Goal: Task Accomplishment & Management: Complete application form

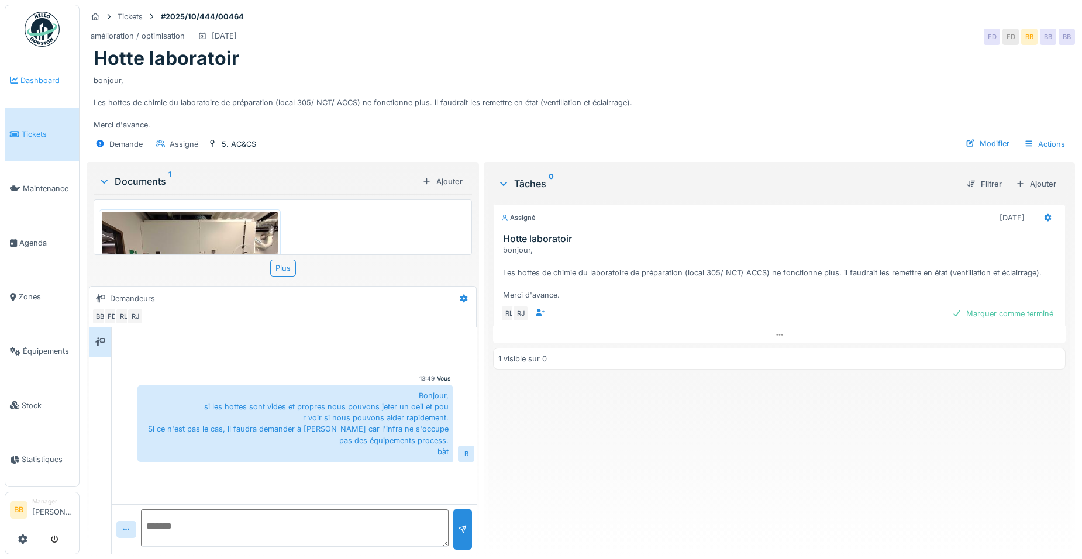
scroll to position [9, 0]
click at [29, 78] on span "Dashboard" at bounding box center [47, 80] width 54 height 11
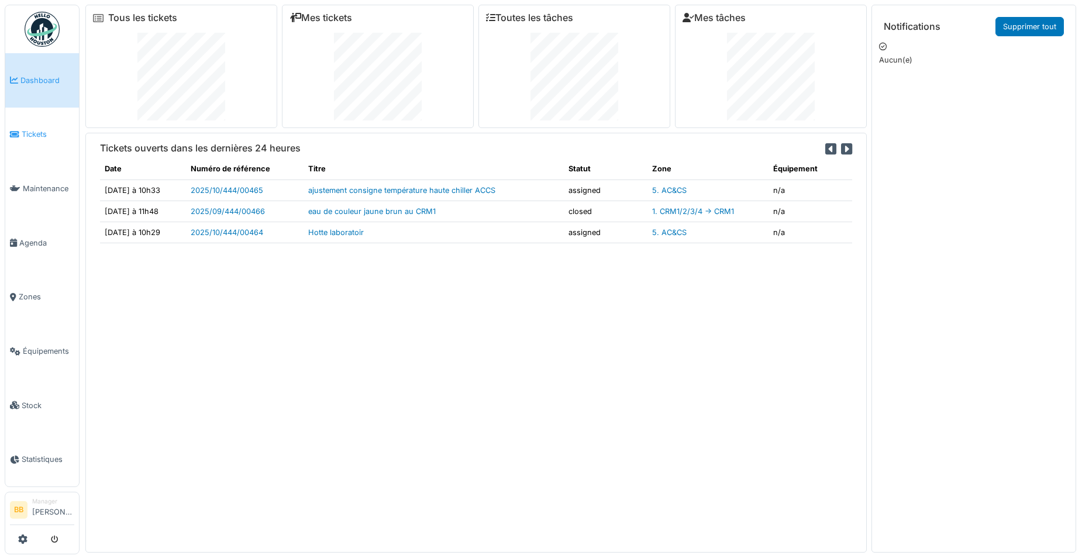
click at [23, 135] on span "Tickets" at bounding box center [48, 134] width 53 height 11
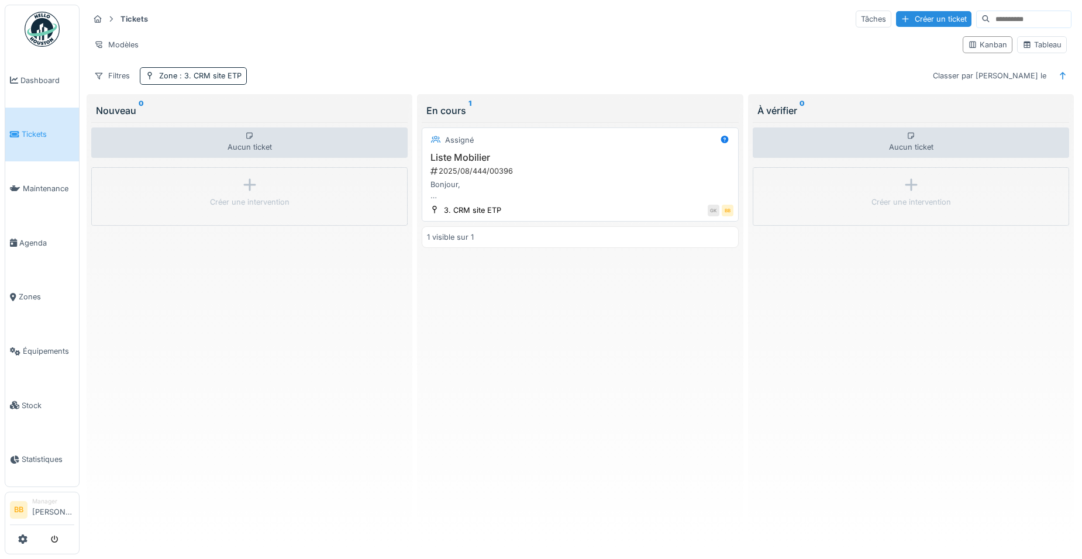
click at [511, 156] on h3 "Liste Mobilier" at bounding box center [580, 157] width 306 height 11
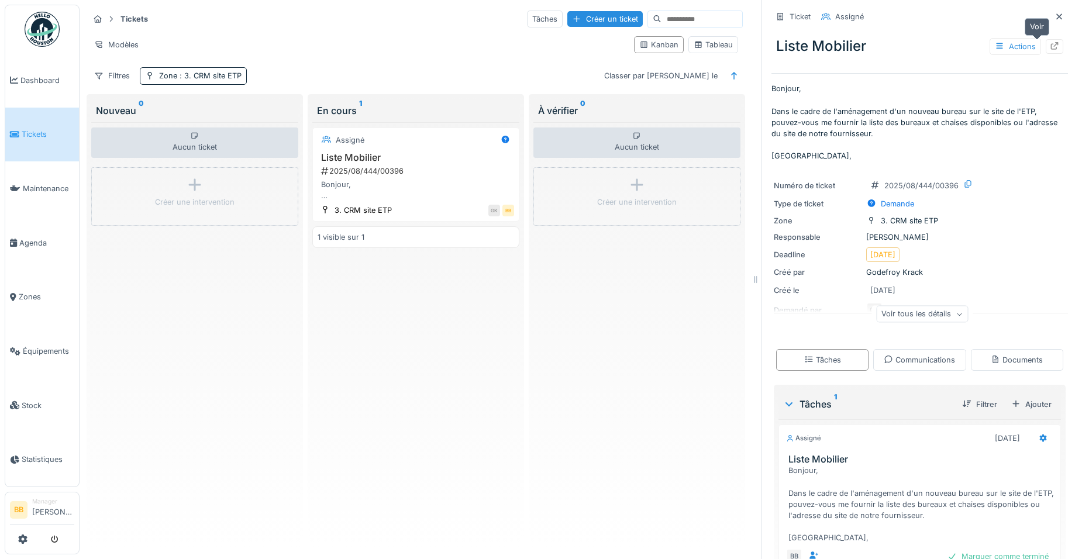
click at [1050, 41] on div at bounding box center [1054, 46] width 9 height 11
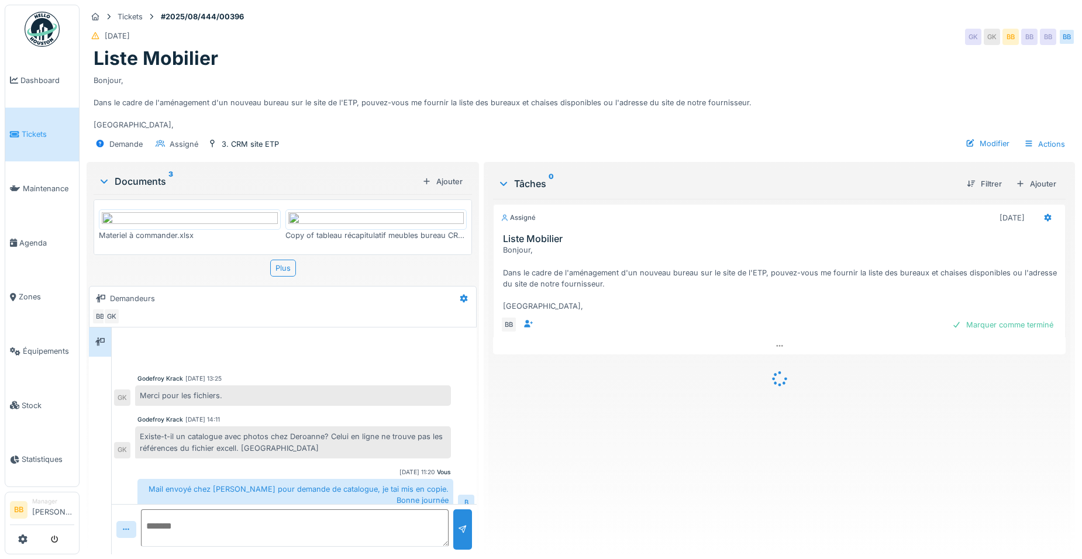
scroll to position [554, 0]
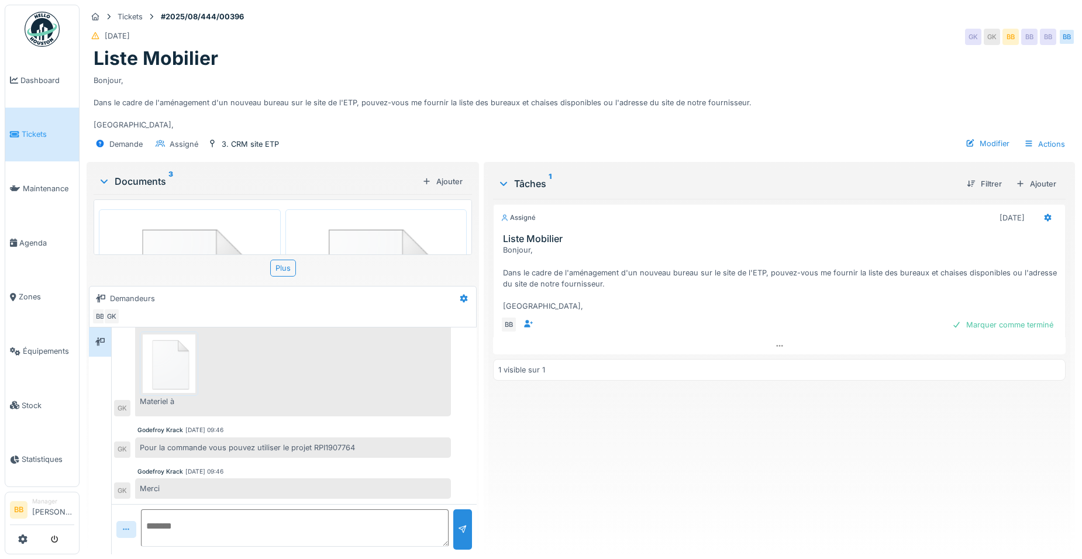
click at [121, 532] on div at bounding box center [126, 529] width 20 height 17
click at [139, 506] on div "Fichier…" at bounding box center [144, 503] width 49 height 18
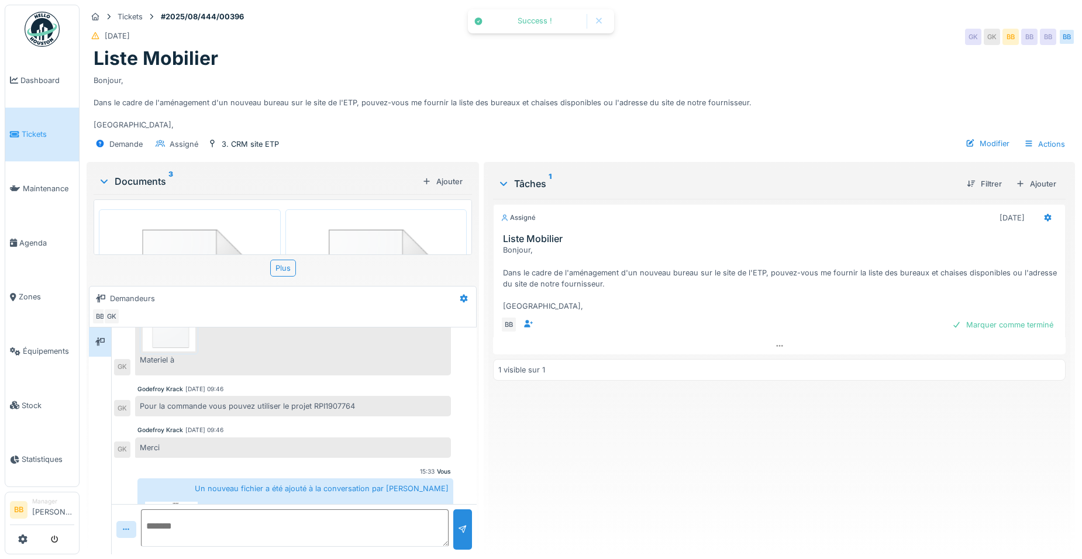
scroll to position [639, 0]
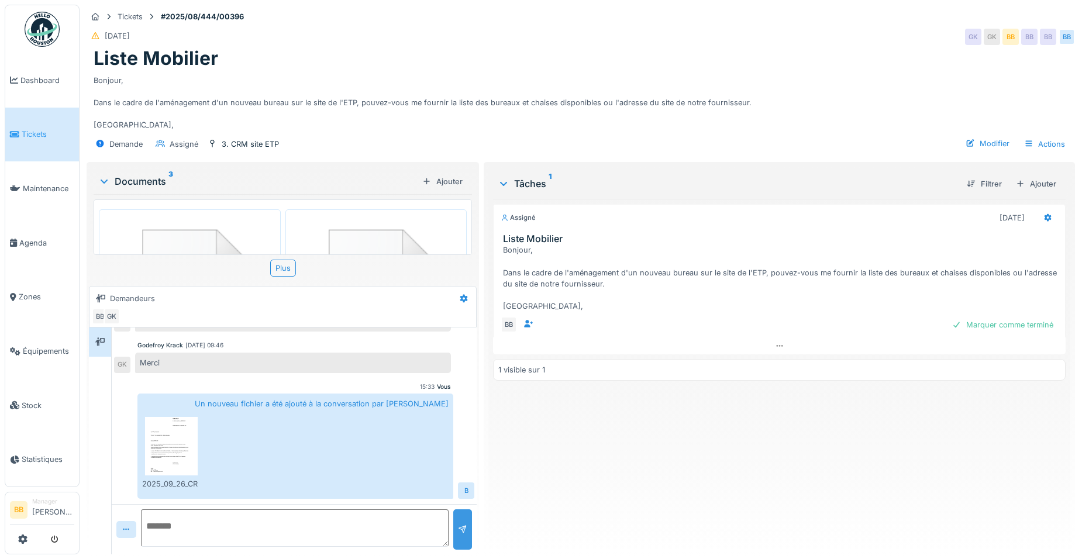
click at [460, 529] on div at bounding box center [462, 529] width 9 height 11
click at [460, 525] on div at bounding box center [462, 529] width 9 height 11
click at [321, 511] on textarea at bounding box center [295, 528] width 308 height 37
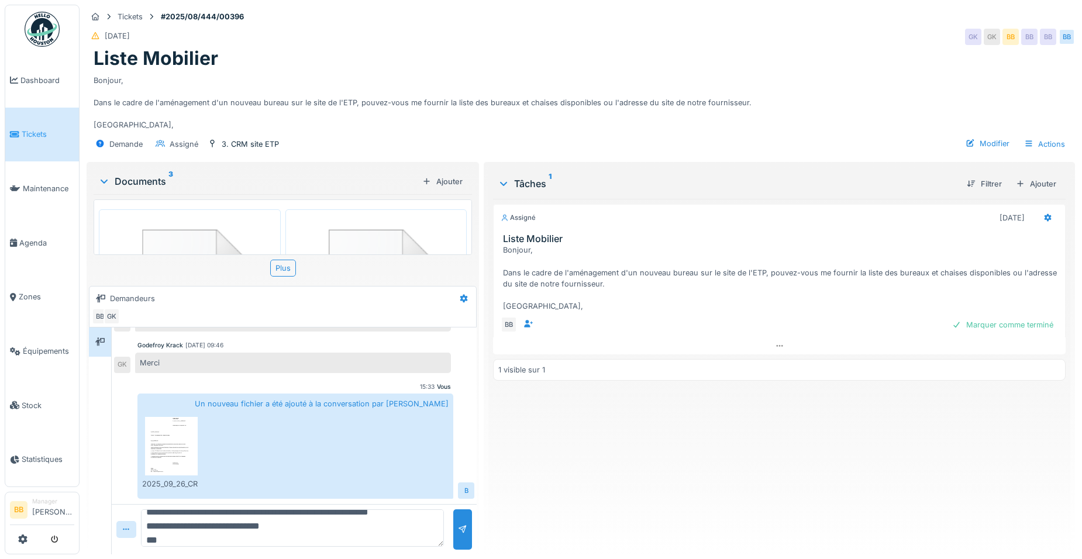
type textarea "**********"
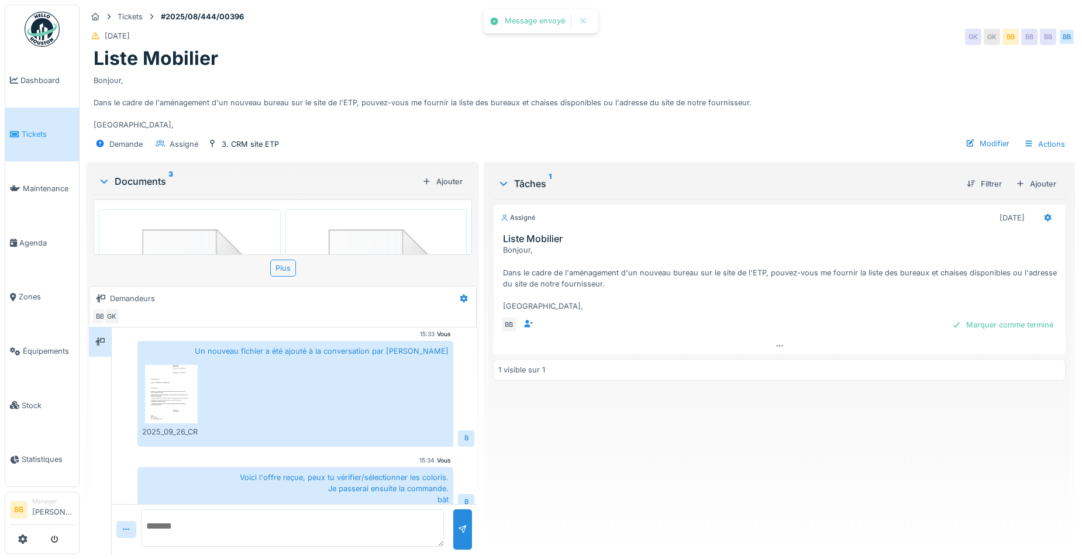
scroll to position [650, 0]
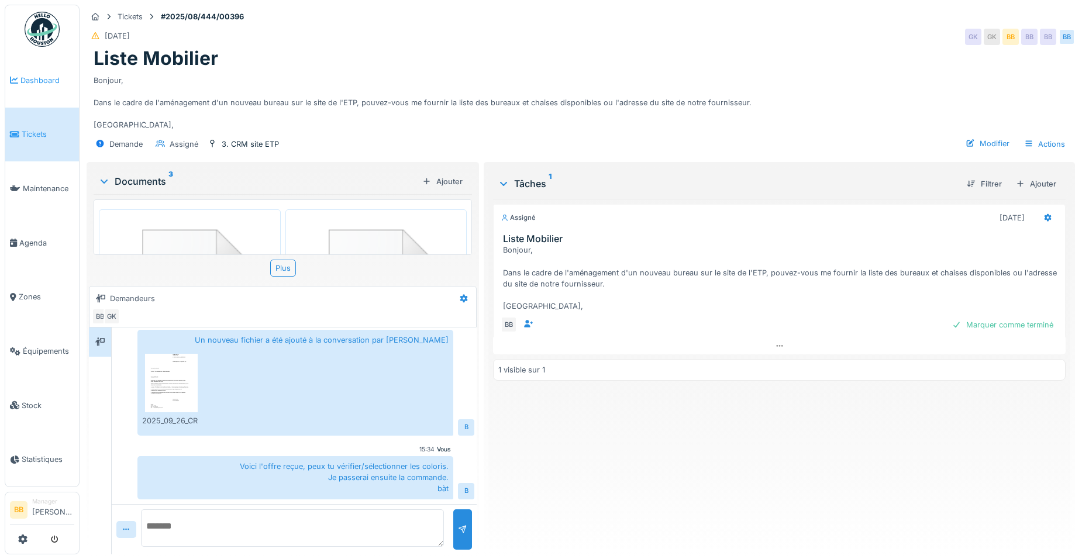
click at [37, 85] on span "Dashboard" at bounding box center [47, 80] width 54 height 11
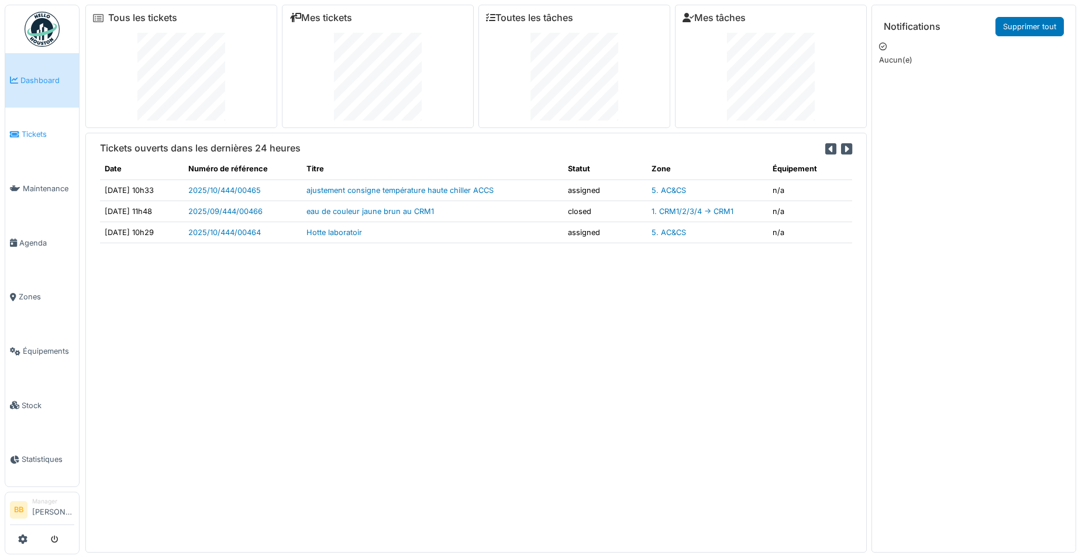
click at [22, 129] on li "Tickets" at bounding box center [42, 134] width 64 height 11
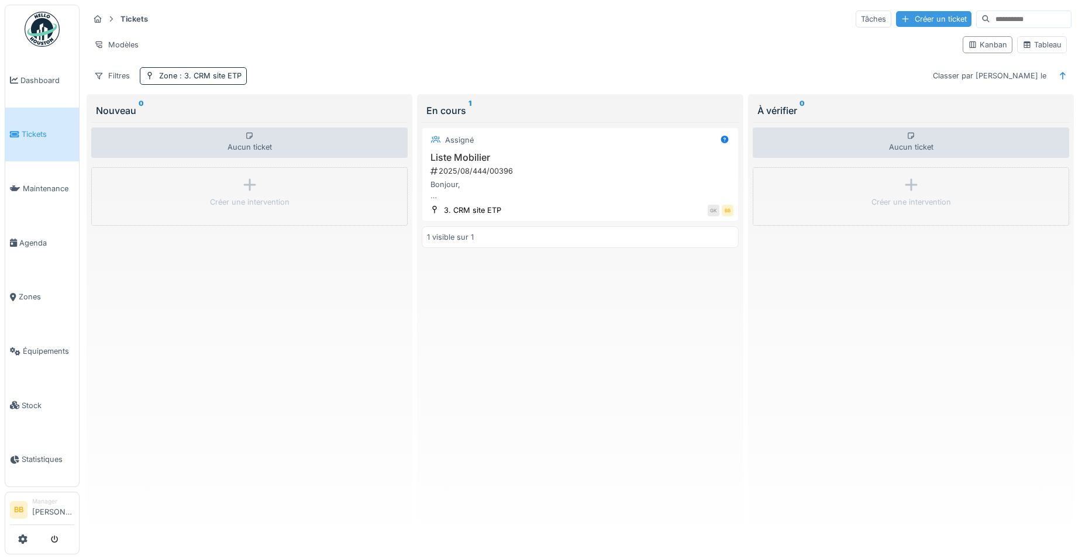
click at [896, 18] on div "Créer un ticket" at bounding box center [933, 19] width 75 height 16
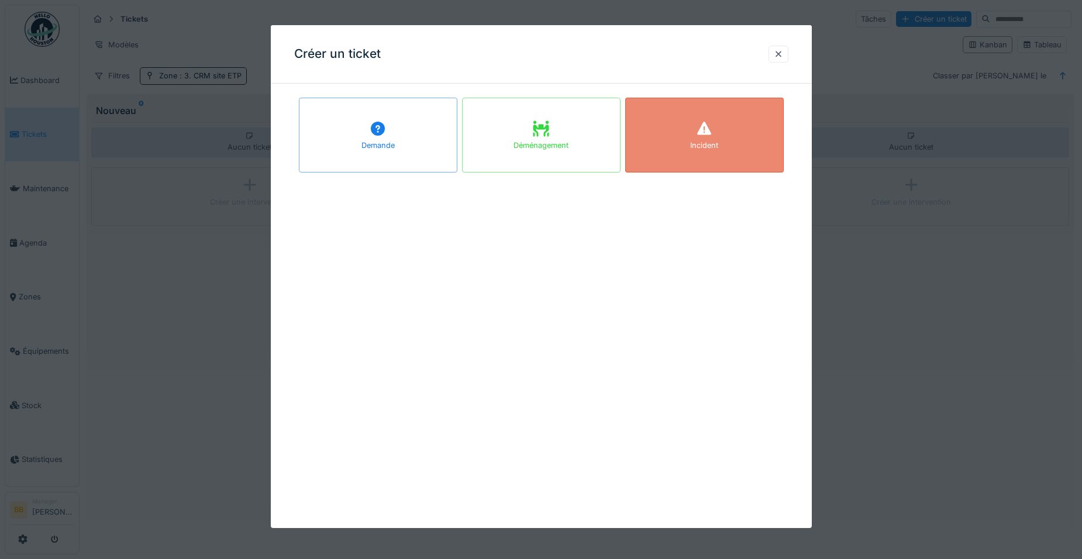
click at [708, 129] on icon at bounding box center [705, 129] width 18 height 14
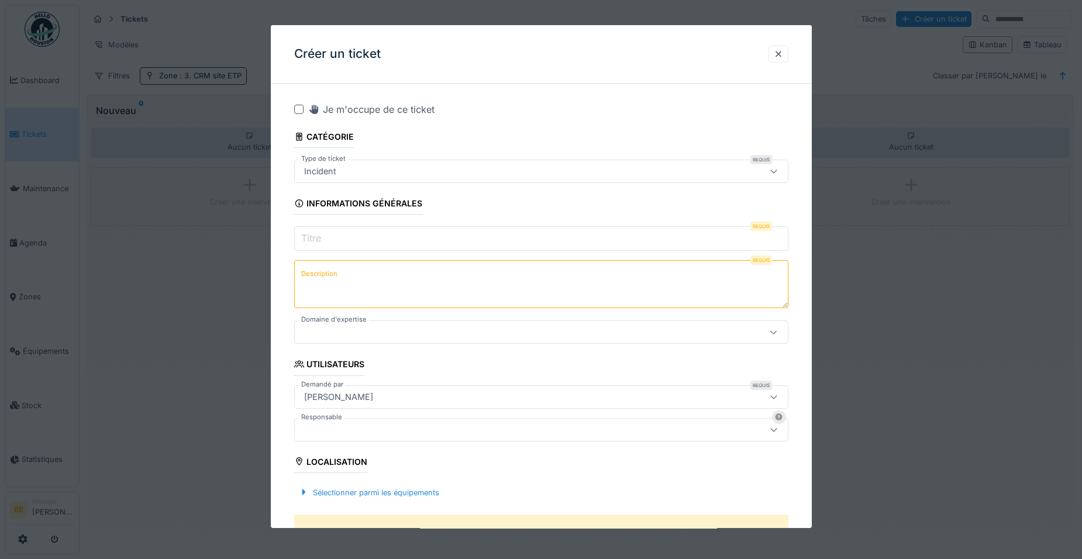
click at [391, 236] on input "Titre" at bounding box center [541, 238] width 494 height 25
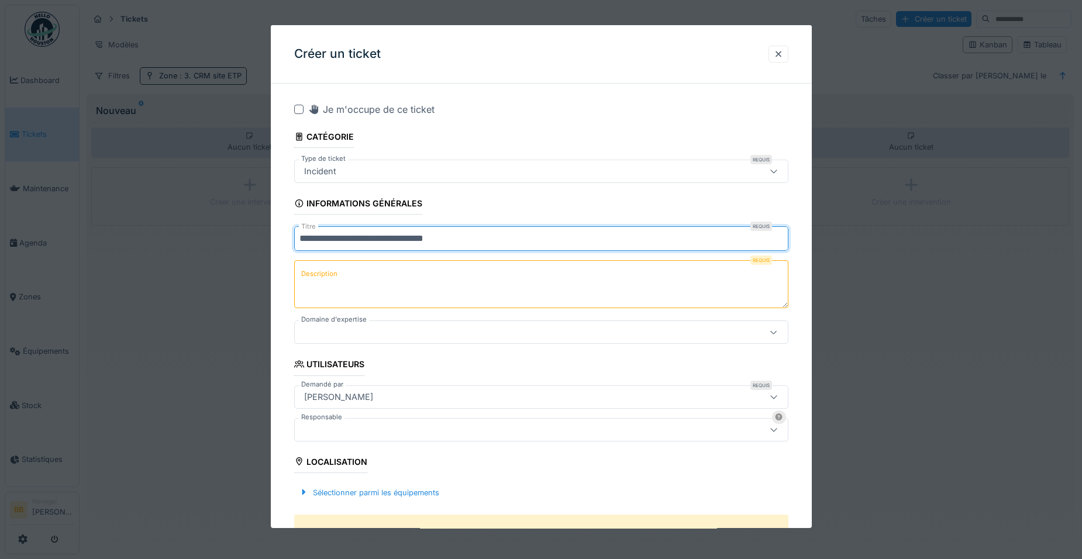
type input "**********"
click at [393, 281] on textarea "Description" at bounding box center [541, 284] width 494 height 48
